Goal: Transaction & Acquisition: Book appointment/travel/reservation

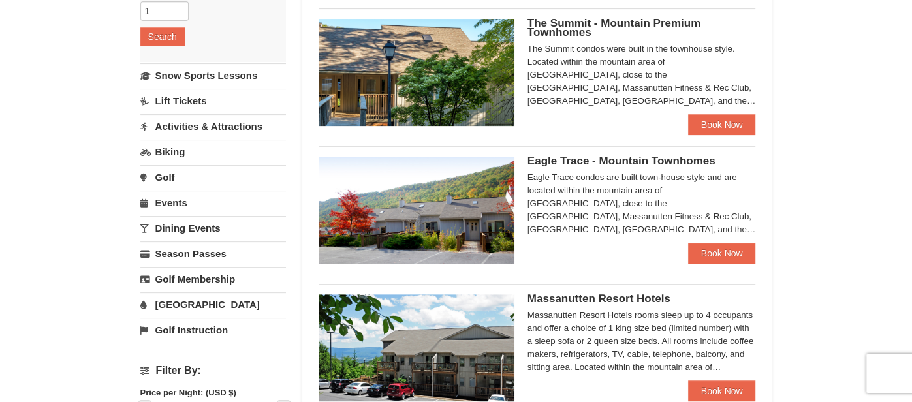
scroll to position [83, 0]
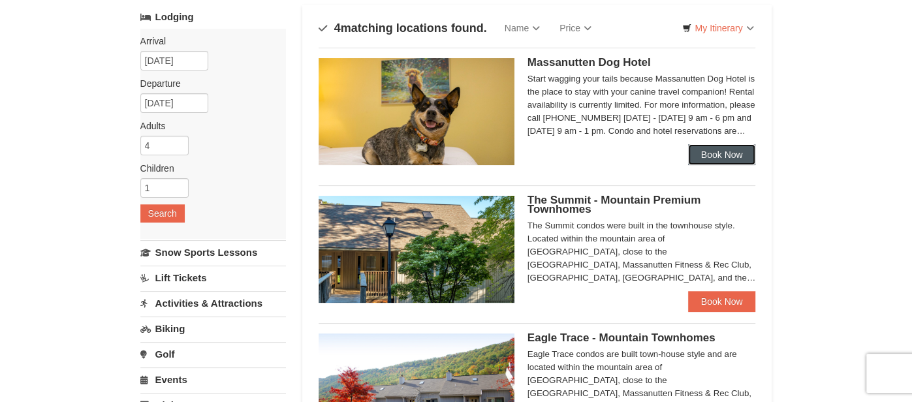
click at [719, 156] on link "Book Now" at bounding box center [722, 154] width 68 height 21
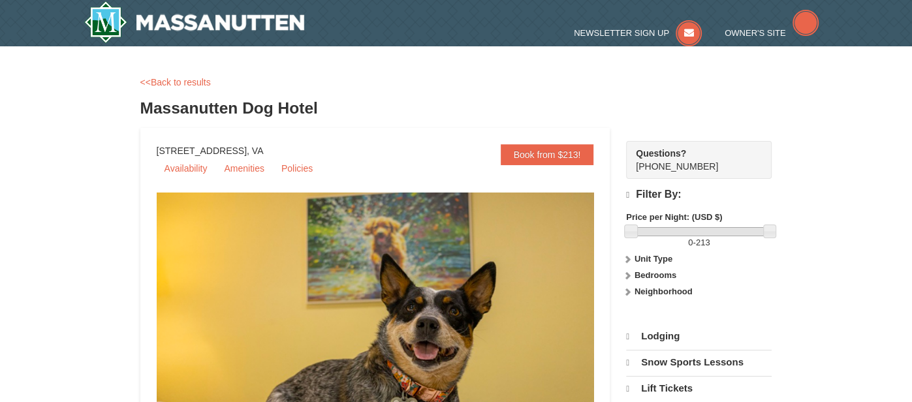
select select "10"
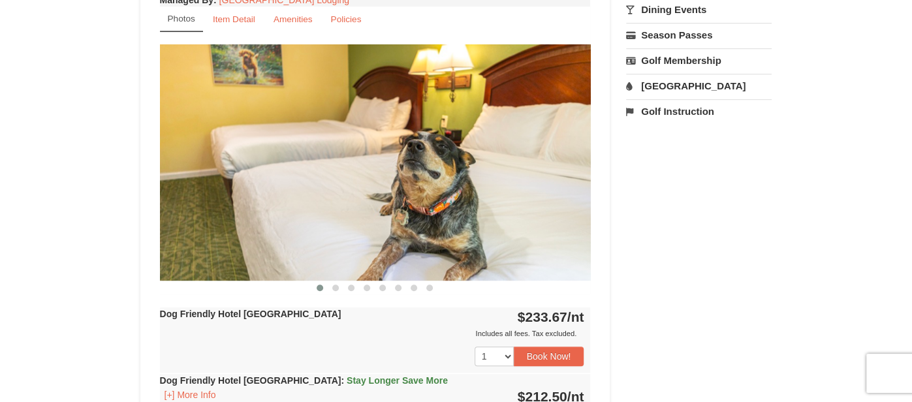
scroll to position [497, 0]
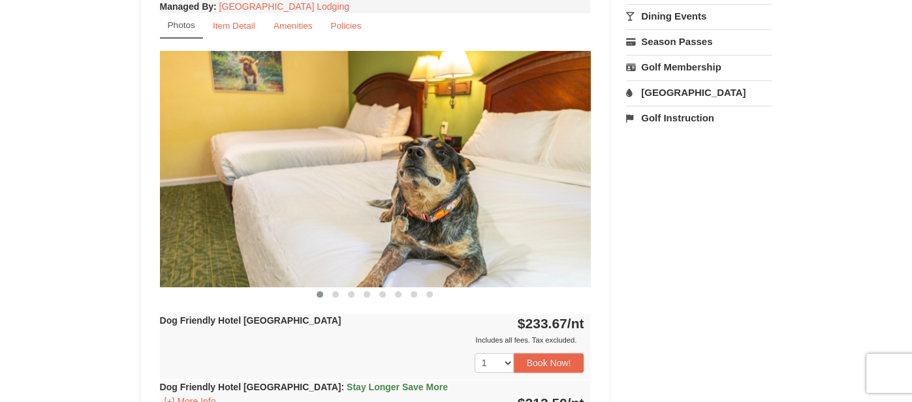
click at [471, 187] on img at bounding box center [375, 169] width 431 height 236
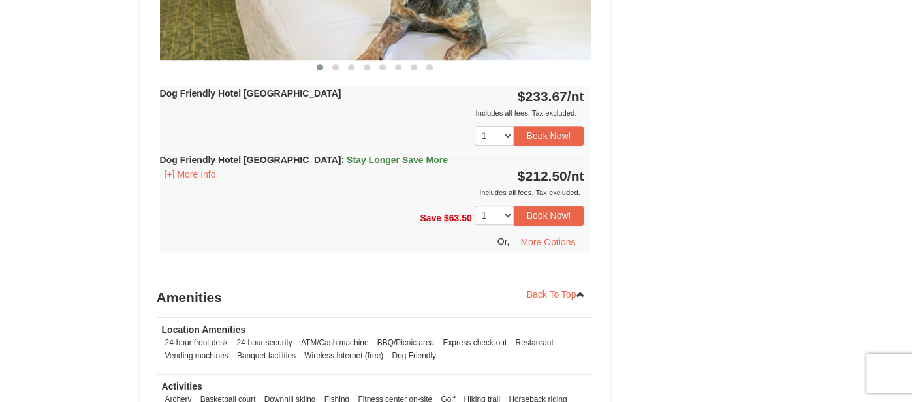
scroll to position [713, 0]
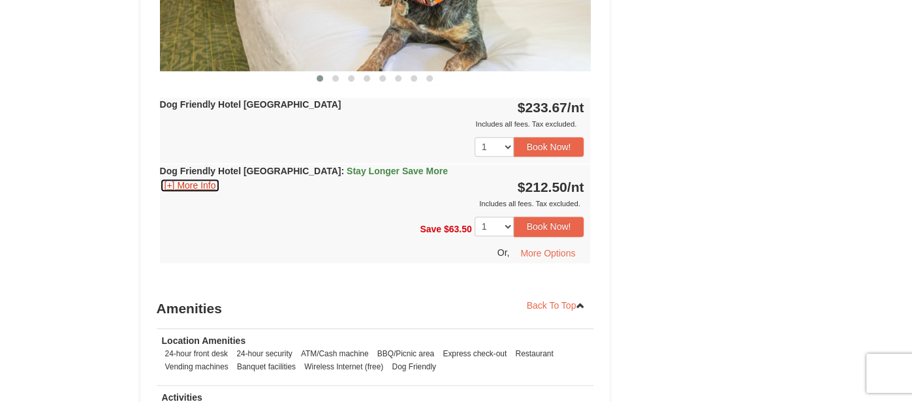
click at [209, 182] on button "[+] More Info" at bounding box center [190, 185] width 61 height 14
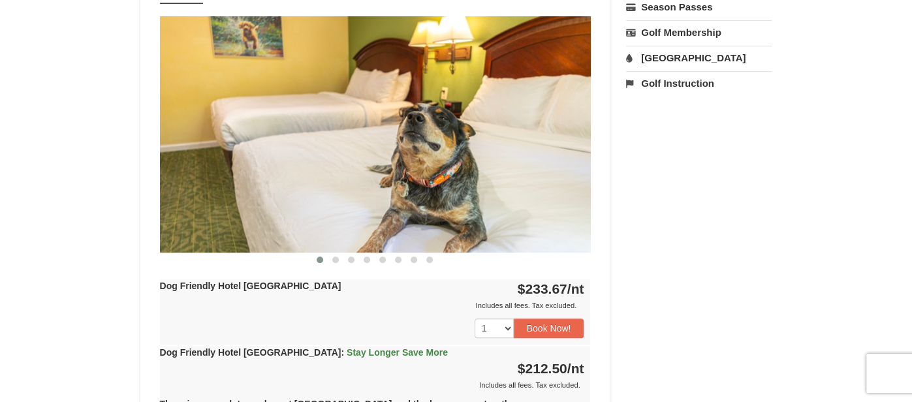
scroll to position [523, 0]
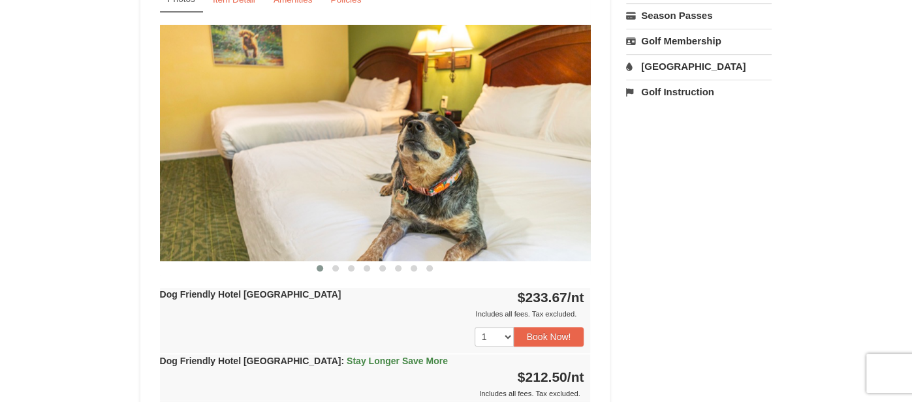
click at [409, 120] on img at bounding box center [375, 143] width 431 height 236
click at [576, 146] on img at bounding box center [375, 143] width 431 height 236
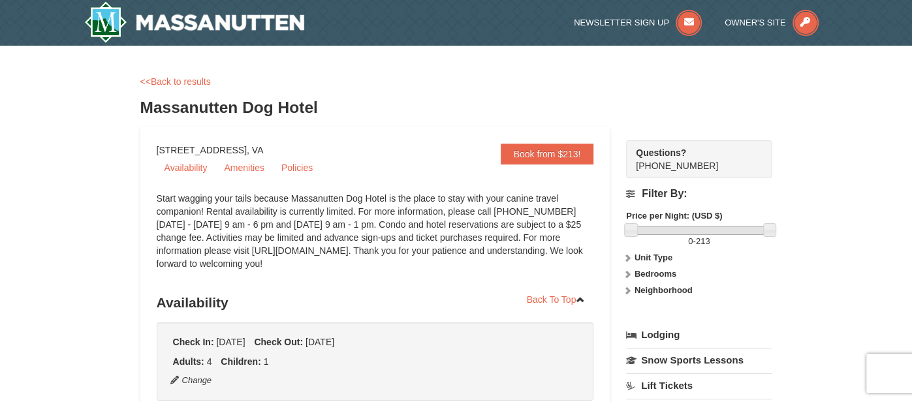
scroll to position [0, 0]
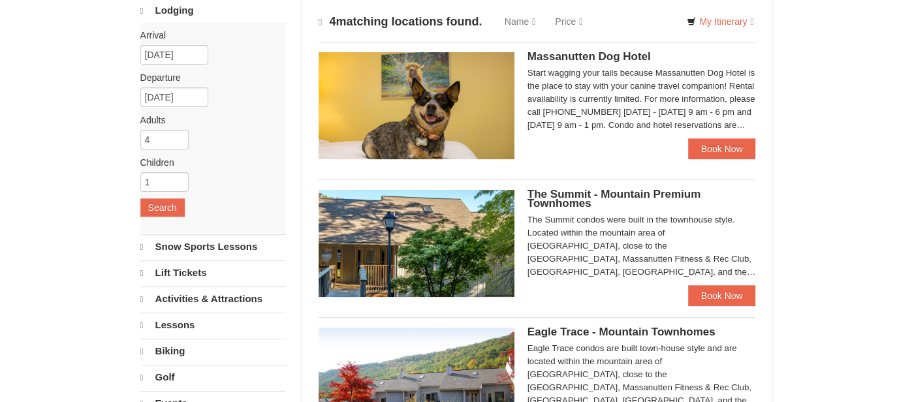
select select "10"
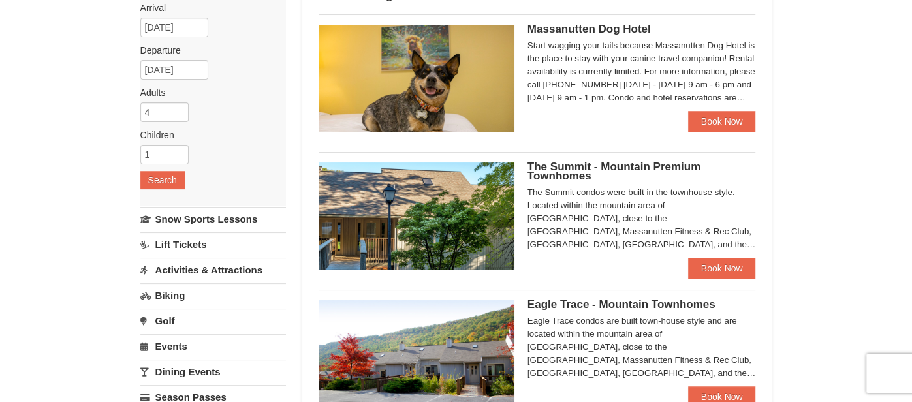
scroll to position [119, 0]
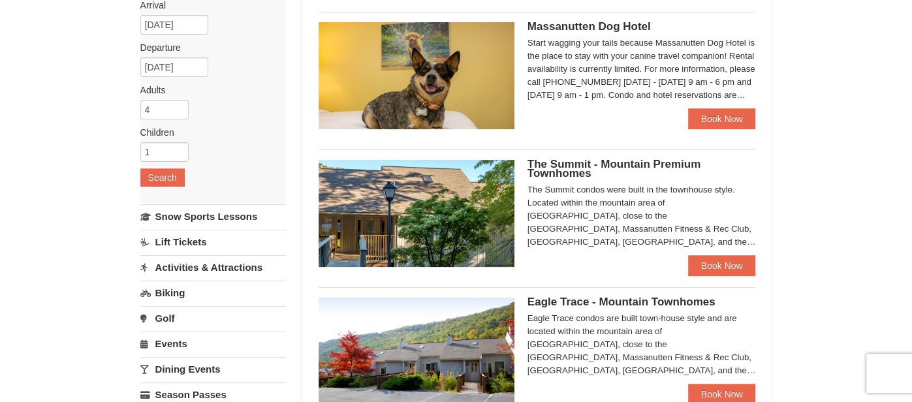
click at [377, 200] on img at bounding box center [417, 213] width 196 height 107
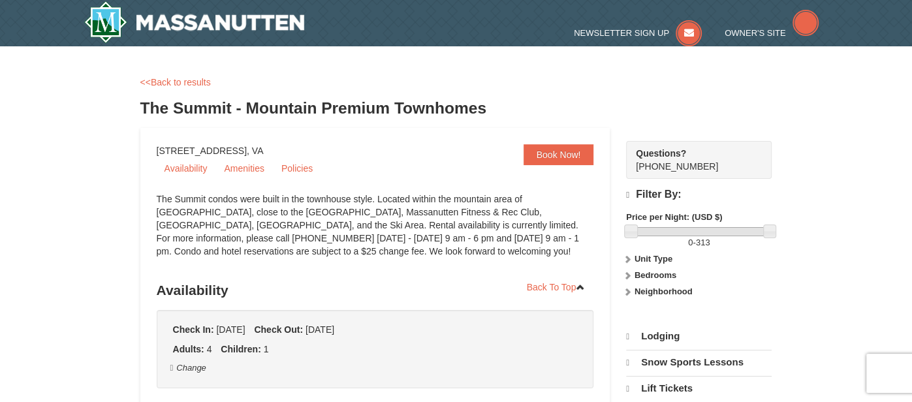
select select "10"
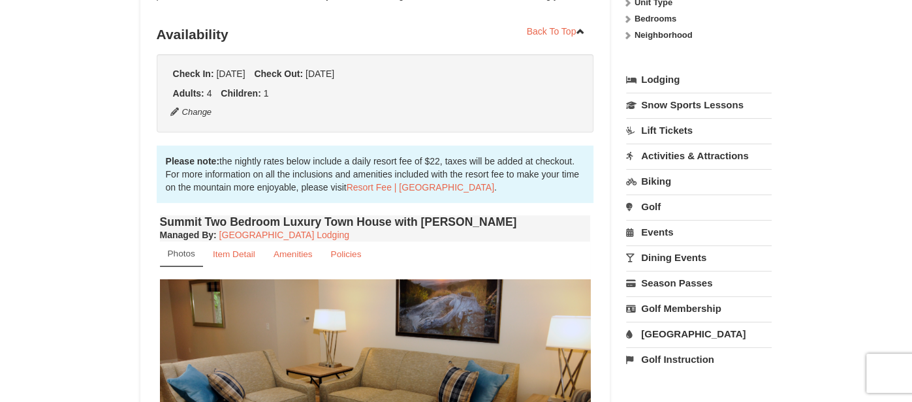
scroll to position [262, 0]
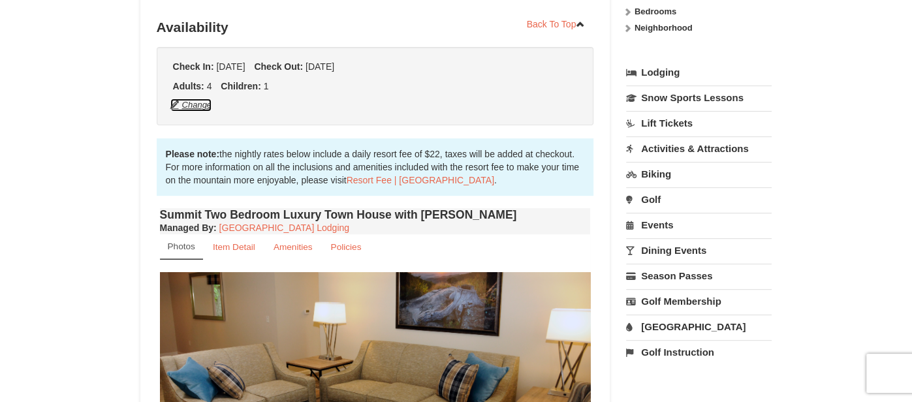
click at [191, 101] on button "Change" at bounding box center [191, 105] width 43 height 14
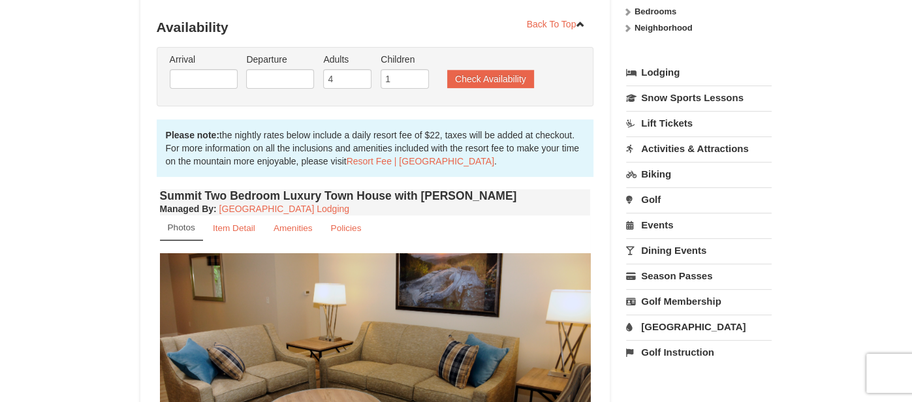
type input "[DATE]"
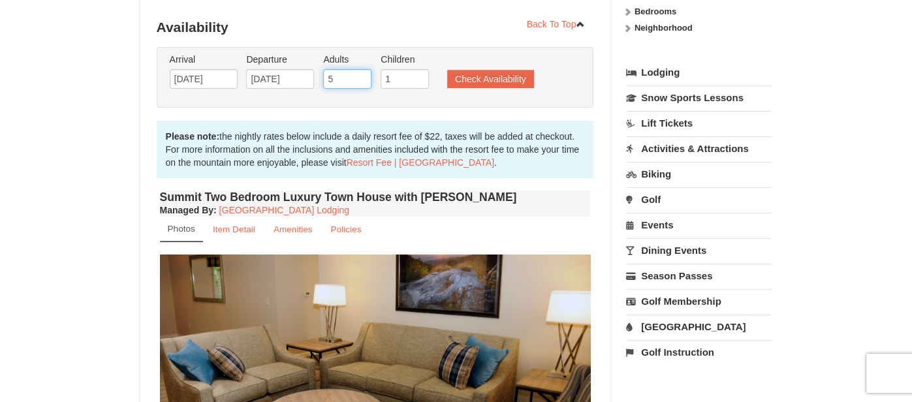
type input "5"
click at [362, 74] on input "5" at bounding box center [347, 79] width 48 height 20
click at [419, 76] on input "2" at bounding box center [405, 79] width 48 height 20
click at [419, 84] on input "2" at bounding box center [405, 79] width 48 height 20
click at [420, 81] on input "1" at bounding box center [405, 79] width 48 height 20
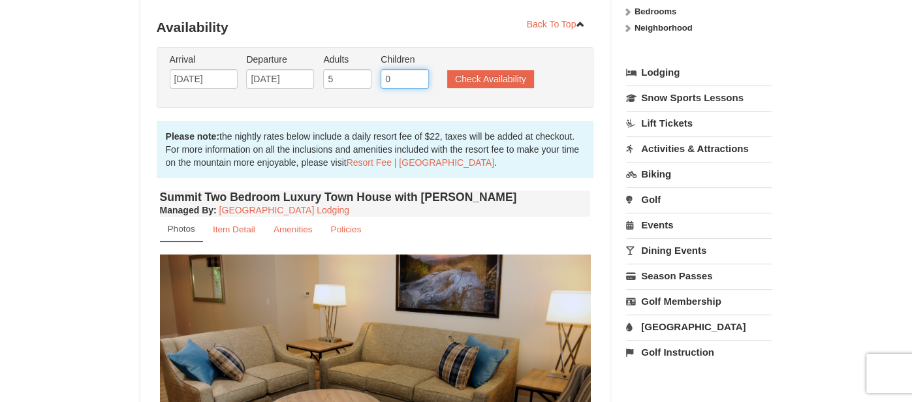
type input "0"
click at [420, 80] on input "0" at bounding box center [405, 79] width 48 height 20
click at [464, 74] on button "Check Availability" at bounding box center [490, 79] width 87 height 18
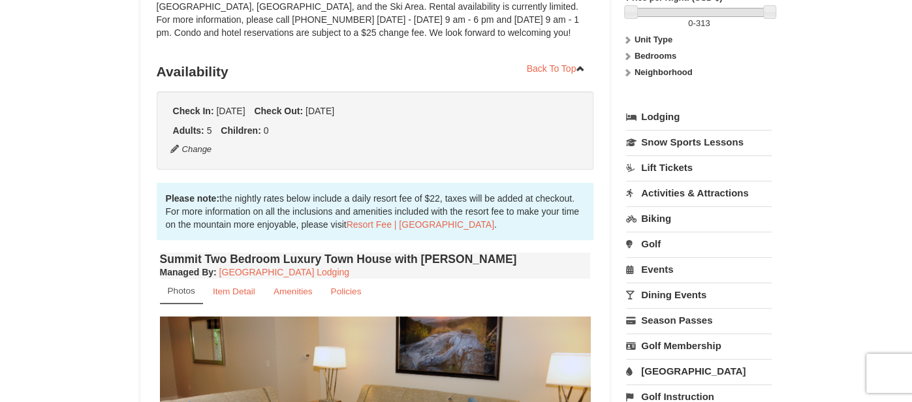
scroll to position [74, 0]
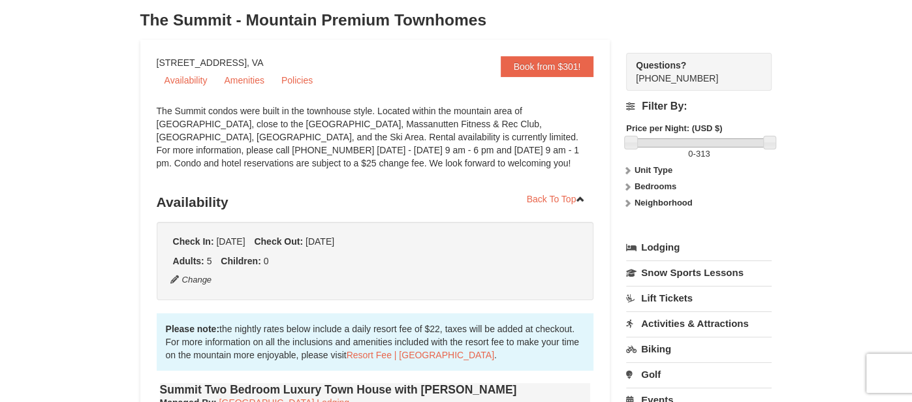
click at [662, 187] on strong "Bedrooms" at bounding box center [656, 187] width 42 height 10
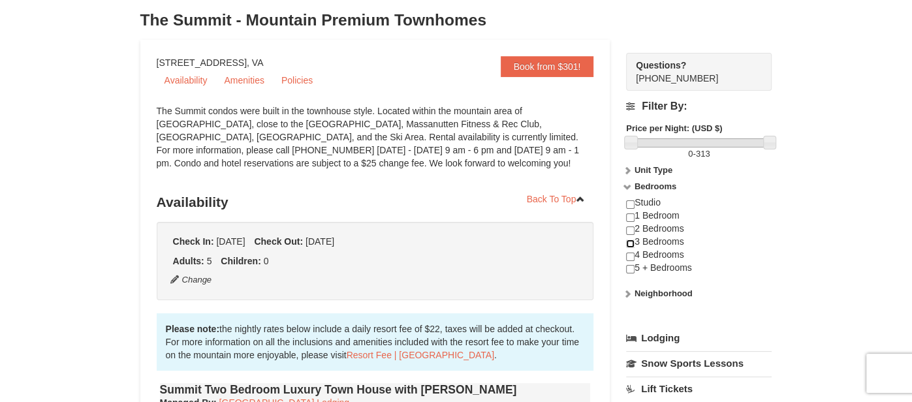
click at [629, 244] on input "checkbox" at bounding box center [630, 244] width 8 height 8
checkbox input "true"
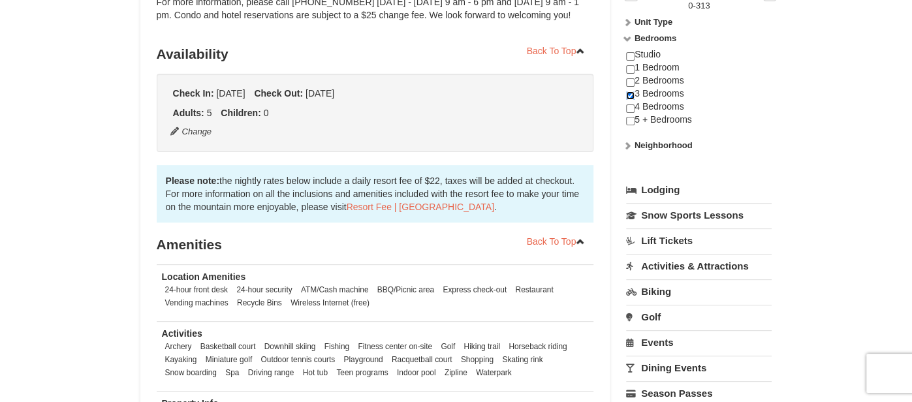
scroll to position [193, 0]
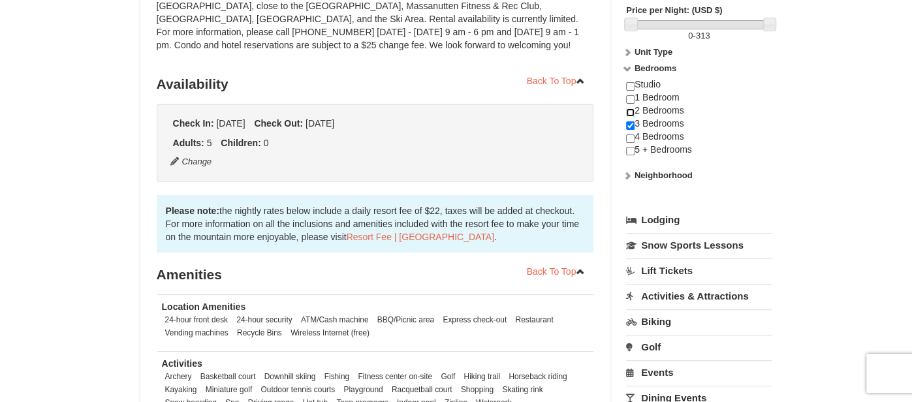
click at [631, 108] on input "checkbox" at bounding box center [630, 112] width 8 height 8
checkbox input "true"
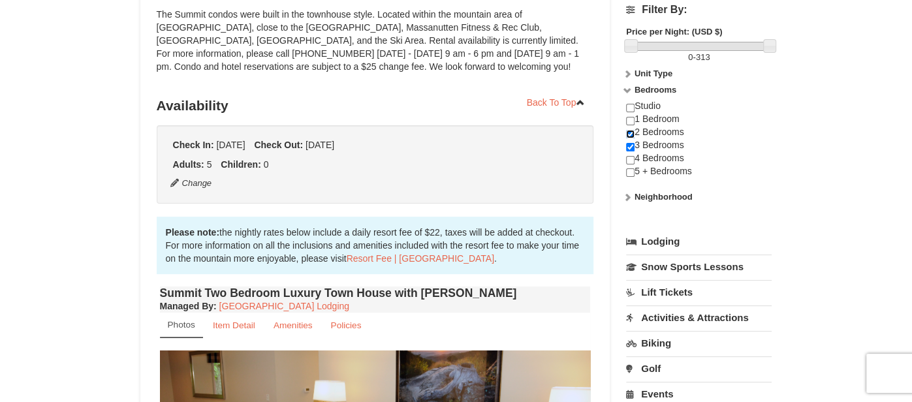
scroll to position [62, 0]
